Goal: Task Accomplishment & Management: Manage account settings

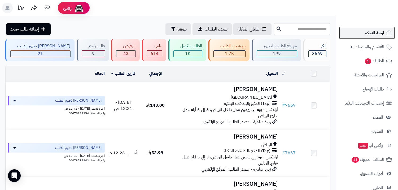
click at [373, 34] on span "لوحة التحكم" at bounding box center [374, 32] width 19 height 7
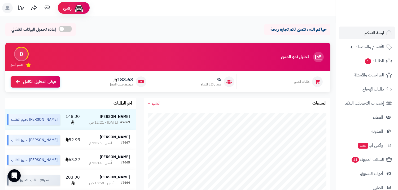
scroll to position [88, 0]
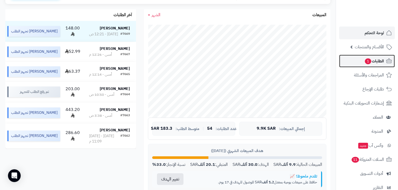
click at [372, 62] on span "الطلبات 1" at bounding box center [374, 60] width 20 height 7
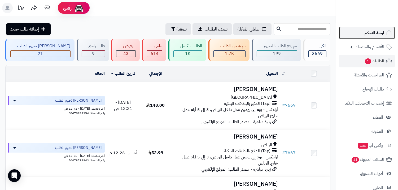
click at [374, 29] on link "لوحة التحكم" at bounding box center [367, 33] width 56 height 13
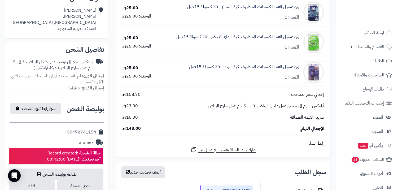
scroll to position [147, 0]
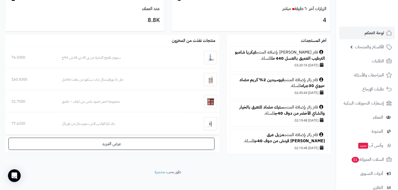
scroll to position [307, 0]
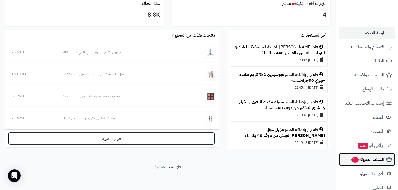
click at [359, 164] on link "السلات المتروكة 11" at bounding box center [367, 159] width 56 height 13
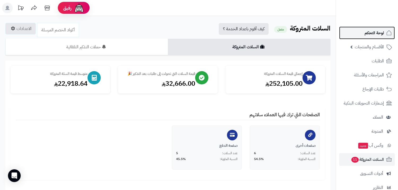
click at [373, 32] on span "لوحة التحكم" at bounding box center [374, 32] width 19 height 7
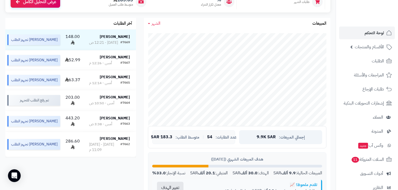
scroll to position [88, 0]
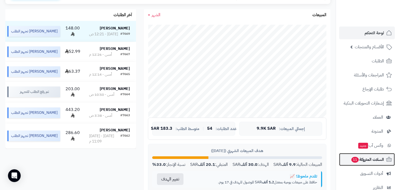
click at [374, 157] on span "السلات المتروكة 11" at bounding box center [367, 159] width 33 height 7
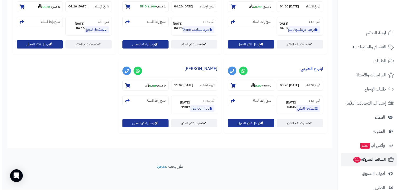
scroll to position [481, 0]
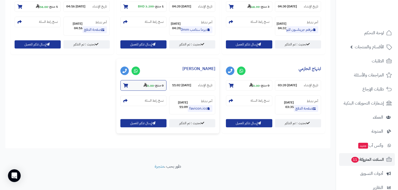
click at [167, 88] on section "0 منتج - 0.00" at bounding box center [143, 85] width 46 height 11
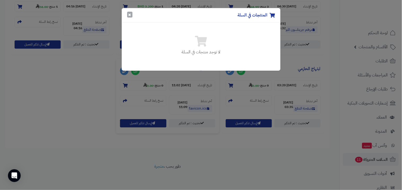
click at [130, 14] on button "×" at bounding box center [129, 15] width 5 height 6
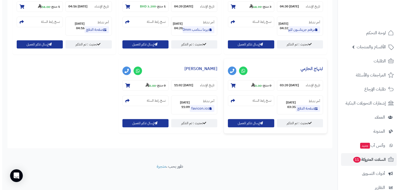
scroll to position [422, 0]
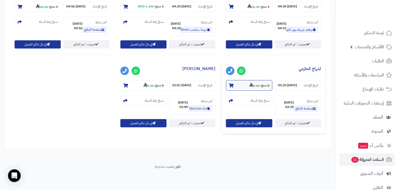
click at [226, 80] on section "0 منتج - 0.00" at bounding box center [249, 85] width 46 height 11
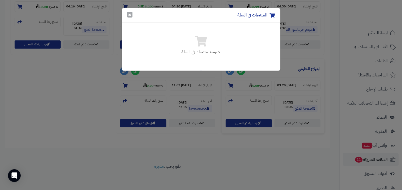
click at [128, 15] on button "×" at bounding box center [129, 15] width 5 height 6
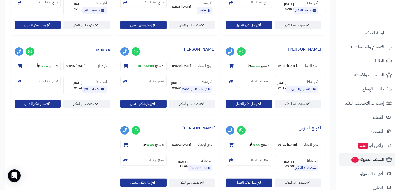
scroll to position [285, 0]
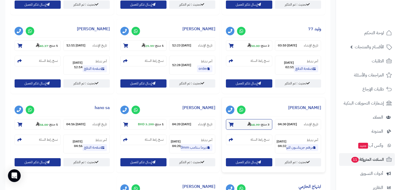
click at [257, 122] on small "3 منتج - 68.99" at bounding box center [258, 124] width 22 height 5
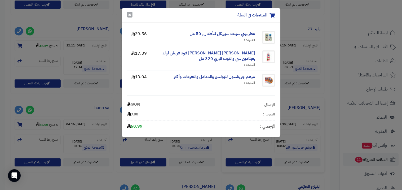
click at [131, 16] on button "×" at bounding box center [129, 15] width 5 height 6
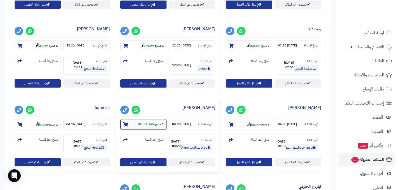
click at [156, 129] on section "1 منتج - 3.200 BHD" at bounding box center [143, 124] width 46 height 11
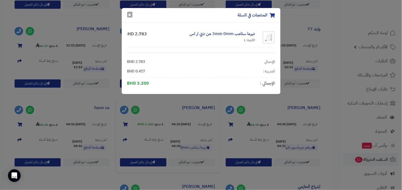
click at [131, 14] on button "×" at bounding box center [129, 15] width 5 height 6
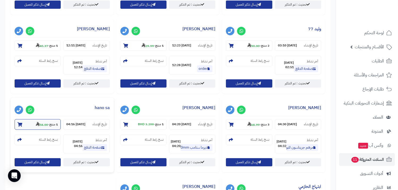
click at [36, 126] on icon at bounding box center [38, 124] width 4 height 4
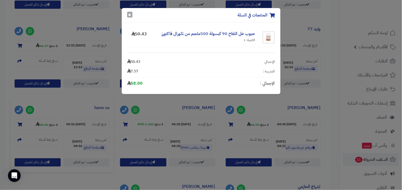
click at [129, 16] on button "×" at bounding box center [129, 15] width 5 height 6
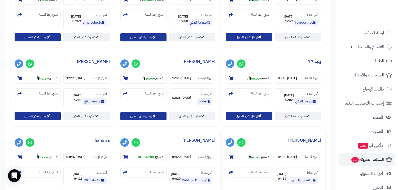
scroll to position [226, 0]
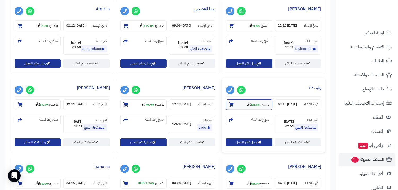
click at [261, 100] on section "2 منتج - 50.00" at bounding box center [249, 104] width 46 height 11
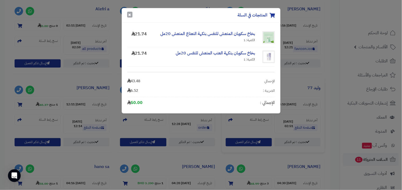
click at [129, 15] on button "×" at bounding box center [129, 15] width 5 height 6
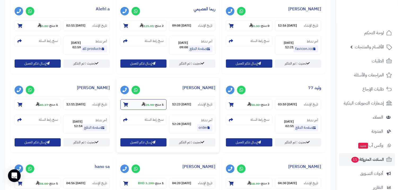
click at [162, 106] on strong "1 منتج" at bounding box center [159, 104] width 8 height 5
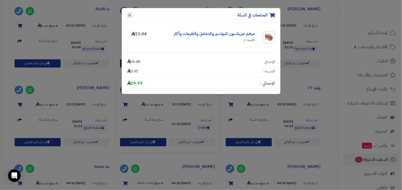
drag, startPoint x: 132, startPoint y: 17, endPoint x: 126, endPoint y: 20, distance: 6.3
click at [131, 18] on button "×" at bounding box center [129, 15] width 5 height 6
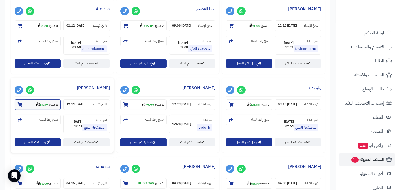
click at [54, 100] on section "1 منتج - 40.37" at bounding box center [38, 104] width 46 height 11
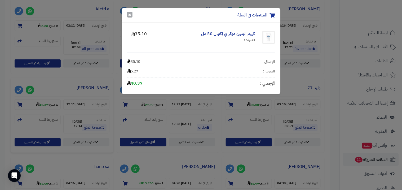
click at [130, 15] on button "×" at bounding box center [129, 15] width 5 height 6
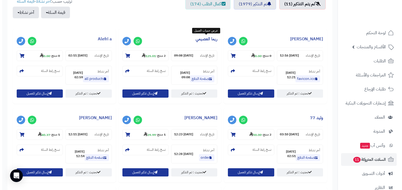
scroll to position [137, 0]
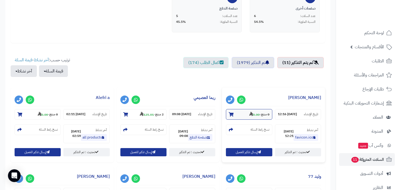
click at [247, 110] on section "0 منتج - 0.00" at bounding box center [249, 114] width 46 height 11
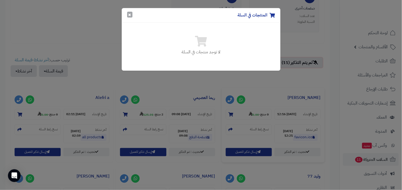
click at [129, 18] on button "×" at bounding box center [129, 15] width 5 height 6
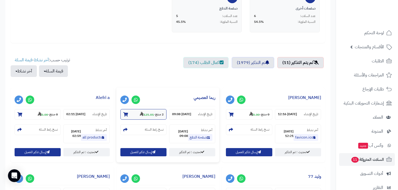
click at [150, 110] on section "2 منتج - 125.01" at bounding box center [143, 114] width 46 height 11
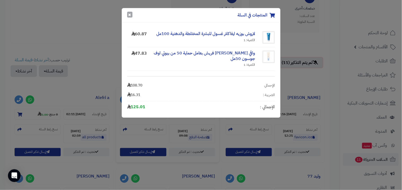
drag, startPoint x: 128, startPoint y: 12, endPoint x: 113, endPoint y: 27, distance: 20.8
click at [128, 13] on button "×" at bounding box center [129, 15] width 5 height 6
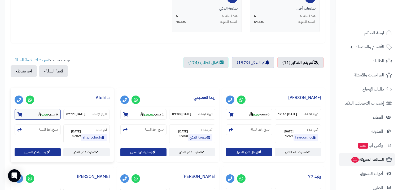
click at [54, 116] on strong "0 منتج" at bounding box center [53, 114] width 8 height 5
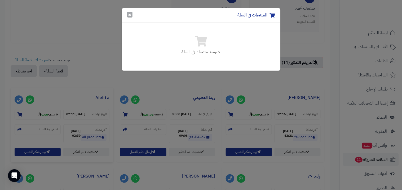
click at [131, 16] on button "×" at bounding box center [129, 15] width 5 height 6
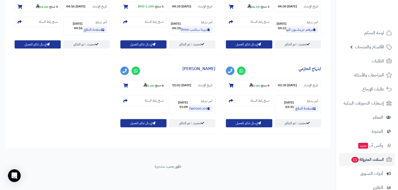
scroll to position [481, 0]
click at [368, 159] on span "السلات المتروكة 11" at bounding box center [367, 159] width 33 height 7
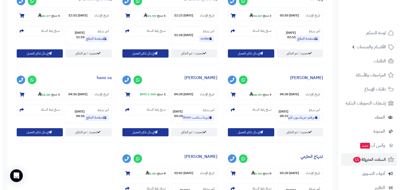
scroll to position [304, 0]
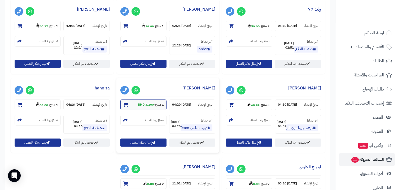
click at [147, 106] on strong "3.200 BHD" at bounding box center [146, 104] width 16 height 5
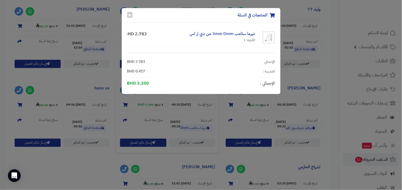
click at [205, 165] on div "المنتجات في السلة × ديرما ستامب 3mm 0mm من دي ار اس الكمية: 1 2.783 BHD الإجمال…" at bounding box center [201, 95] width 402 height 190
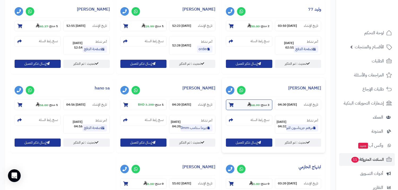
click at [255, 102] on small "3 منتج - 68.99" at bounding box center [258, 104] width 22 height 5
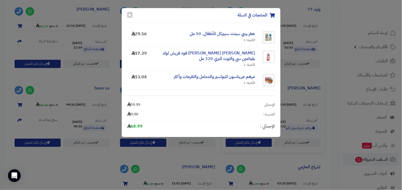
click at [261, 167] on div "المنتجات في السلة × عطر بيبي سينت سبيرتال للأطفال, 50 مل الكمية: 1 29.56 لوشن ف…" at bounding box center [201, 95] width 402 height 190
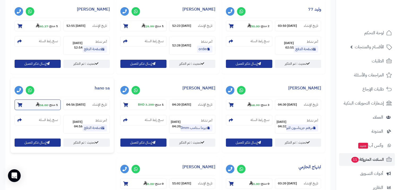
click at [46, 105] on small "1 منتج - 58.00" at bounding box center [47, 104] width 22 height 5
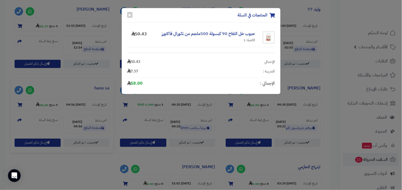
click at [158, 162] on div "المنتجات في السلة × حبوب خل التفاح 90 كبسولة 500ملجم من ناتورال فاكتورز الكمية:…" at bounding box center [201, 95] width 402 height 190
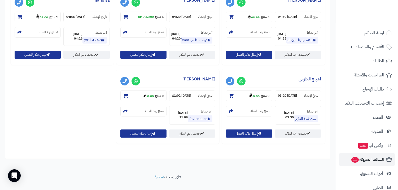
scroll to position [393, 0]
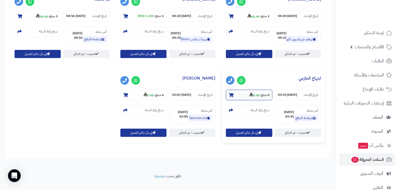
click at [261, 94] on strong "0 منتج" at bounding box center [265, 95] width 8 height 5
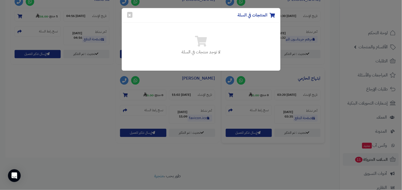
click at [179, 115] on div "المنتجات في السلة × لا توجد منتجات في السلة" at bounding box center [201, 95] width 402 height 190
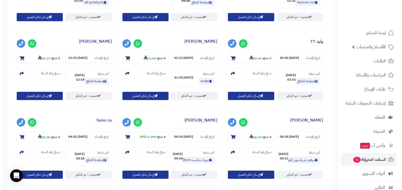
scroll to position [216, 0]
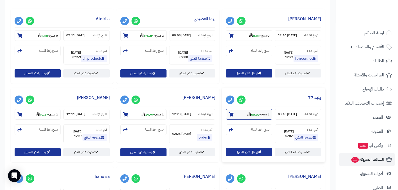
click at [247, 112] on icon at bounding box center [249, 114] width 4 height 4
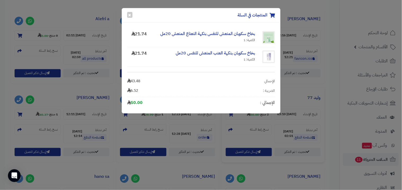
click at [291, 99] on div "المنتجات في السلة × بخاخ سكوبان المنعش للنفس بنكهة النعناع المنعش 20مل الكمية: …" at bounding box center [201, 95] width 402 height 190
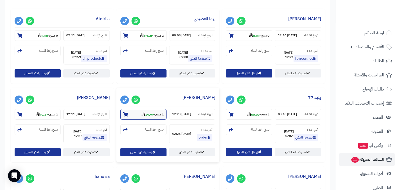
click at [131, 116] on section "1 منتج - 29.99" at bounding box center [143, 114] width 46 height 11
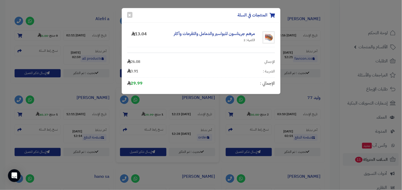
click at [294, 93] on div "المنتجات في السلة × مرهم جريناسون للبواسير والدمامل والتقرحات وأكثر الكمية: 2 1…" at bounding box center [201, 95] width 402 height 190
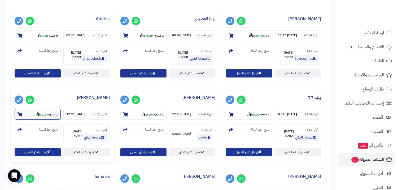
click at [47, 111] on section "1 منتج - 40.37" at bounding box center [38, 114] width 46 height 11
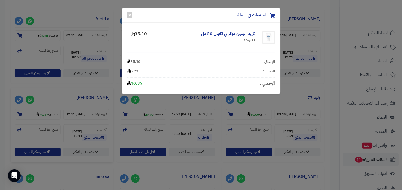
click at [267, 88] on div "الإجمالي : 40.37" at bounding box center [201, 82] width 148 height 11
click at [300, 97] on div "المنتجات في السلة × كريم اليدين دوكراي إكتيان 50 مل الكمية: 1 35.10 الإجمالي 35…" at bounding box center [201, 95] width 402 height 190
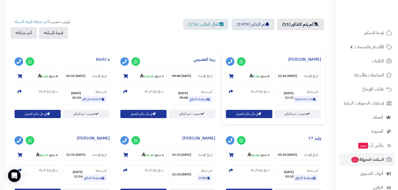
scroll to position [177, 0]
